Goal: Information Seeking & Learning: Learn about a topic

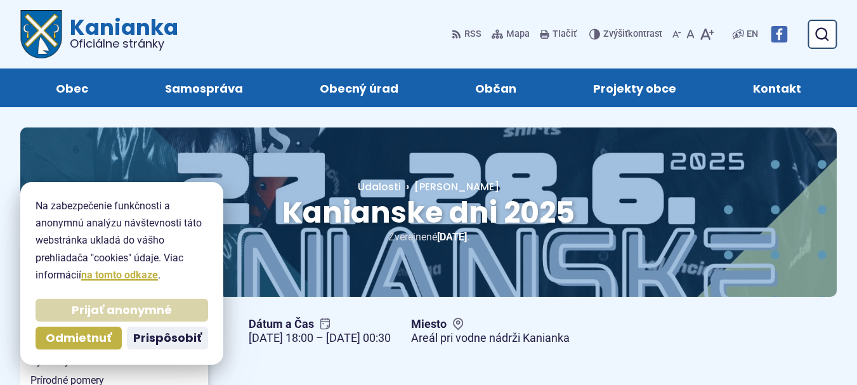
click at [108, 307] on span "Prijať anonymné" at bounding box center [122, 310] width 100 height 15
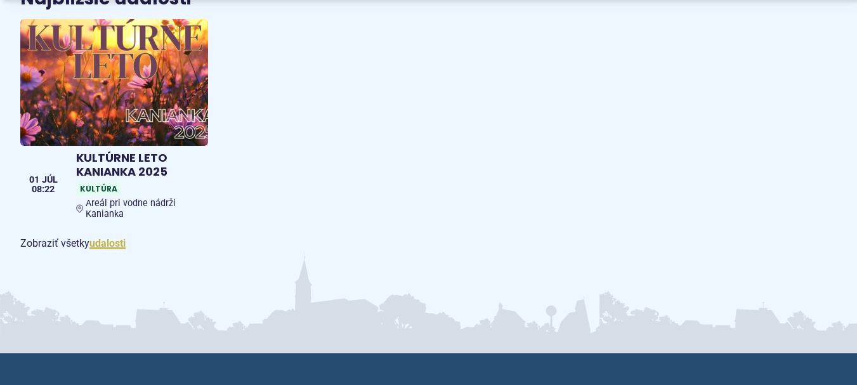
scroll to position [2094, 0]
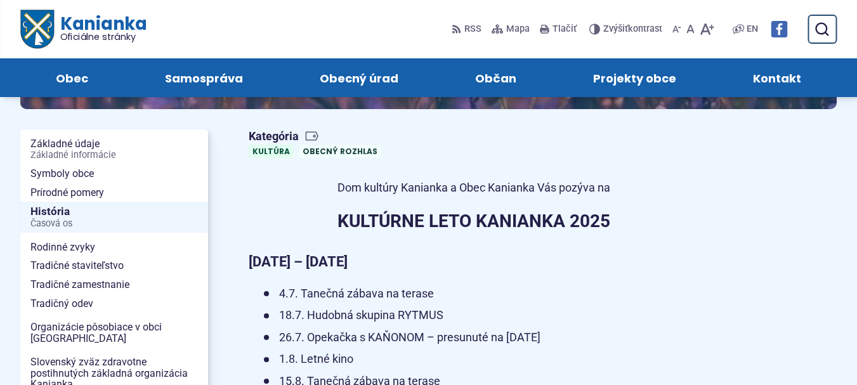
scroll to position [127, 0]
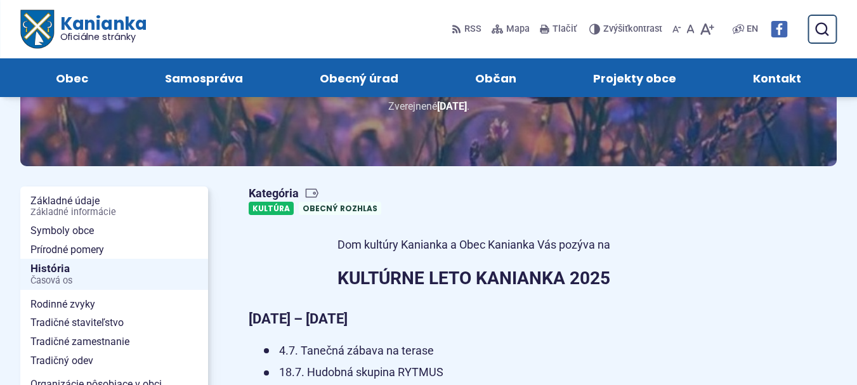
click at [268, 207] on link "Kultúra" at bounding box center [271, 208] width 45 height 13
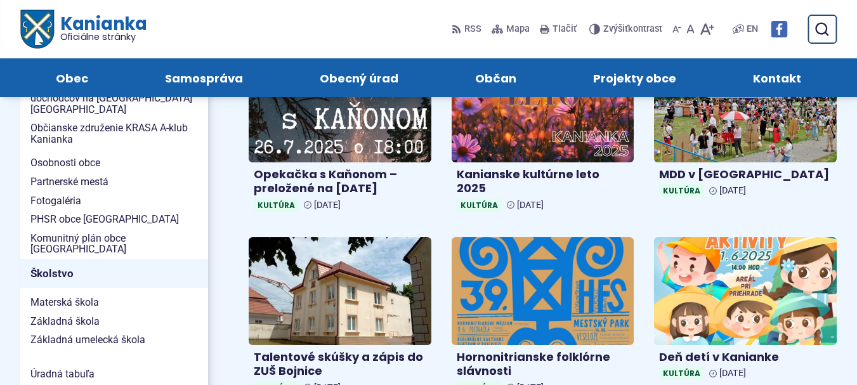
scroll to position [254, 0]
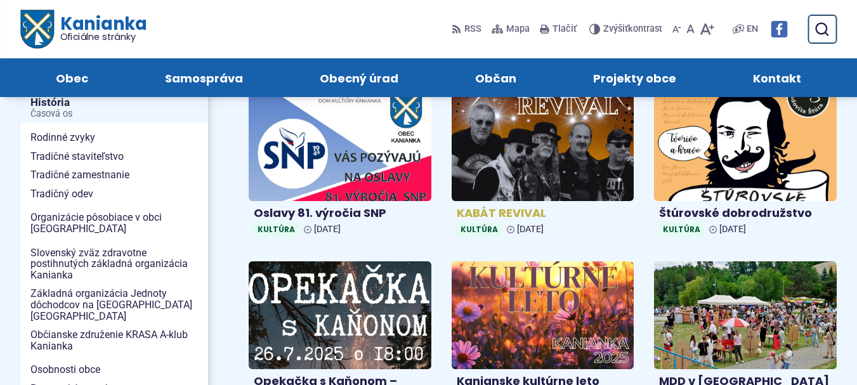
click at [555, 168] on img at bounding box center [543, 147] width 210 height 124
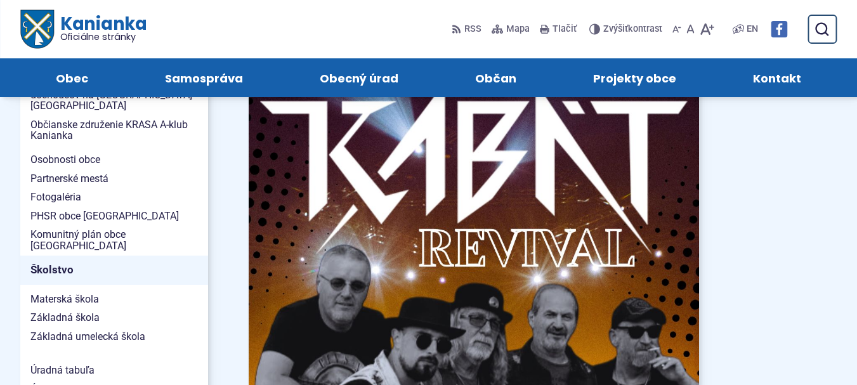
scroll to position [127, 0]
